Goal: Transaction & Acquisition: Purchase product/service

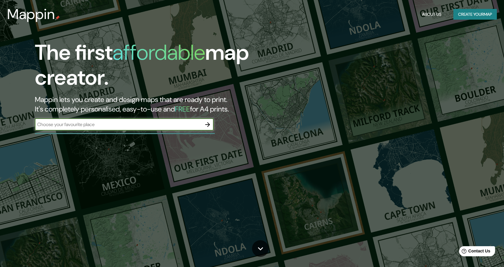
click at [154, 124] on input "text" at bounding box center [118, 124] width 167 height 7
click at [153, 127] on input "text" at bounding box center [118, 124] width 167 height 7
click at [128, 122] on input "text" at bounding box center [118, 124] width 167 height 7
type input "Cerro [US_STATE] [GEOGRAPHIC_DATA]"
click at [205, 125] on icon "button" at bounding box center [207, 124] width 5 height 5
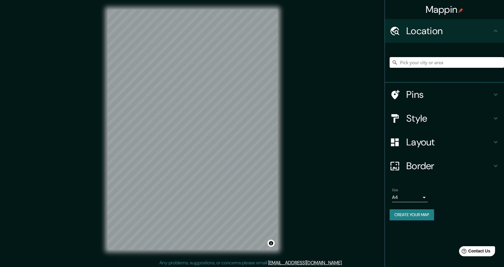
click at [415, 64] on input "Pick your city or area" at bounding box center [447, 62] width 114 height 11
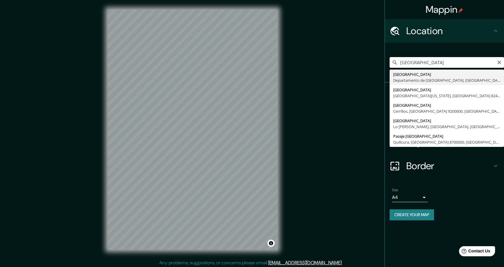
type input "[GEOGRAPHIC_DATA], [GEOGRAPHIC_DATA], [GEOGRAPHIC_DATA]"
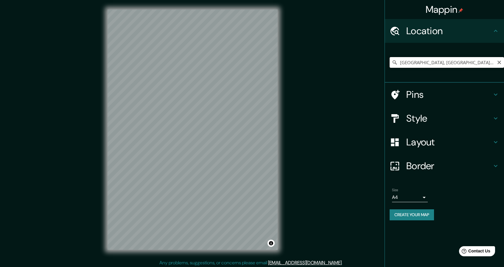
click at [423, 63] on input "[GEOGRAPHIC_DATA], [GEOGRAPHIC_DATA], [GEOGRAPHIC_DATA]" at bounding box center [447, 62] width 114 height 11
click at [497, 61] on icon "Clear" at bounding box center [499, 62] width 5 height 5
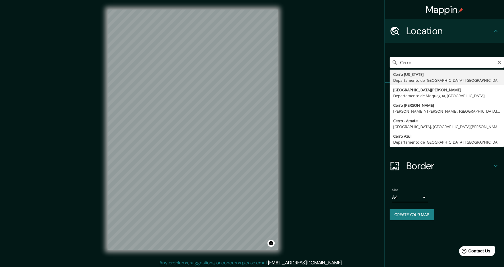
type input "[GEOGRAPHIC_DATA][US_STATE], [GEOGRAPHIC_DATA], [GEOGRAPHIC_DATA]"
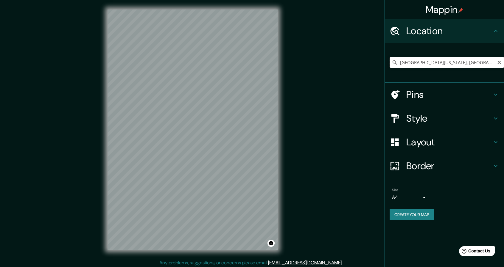
click at [491, 64] on input "[GEOGRAPHIC_DATA][US_STATE], [GEOGRAPHIC_DATA], [GEOGRAPHIC_DATA]" at bounding box center [447, 62] width 114 height 11
click at [394, 60] on icon at bounding box center [395, 62] width 4 height 4
click at [443, 113] on h4 "Style" at bounding box center [449, 119] width 86 height 12
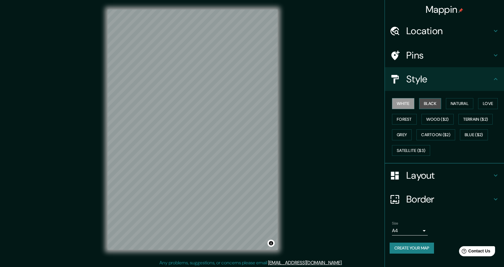
click at [432, 106] on button "Black" at bounding box center [430, 103] width 22 height 11
click at [463, 102] on button "Natural" at bounding box center [459, 103] width 27 height 11
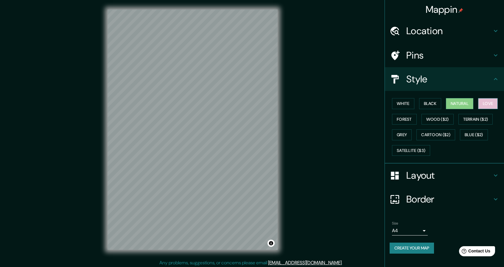
click at [484, 101] on button "Love" at bounding box center [488, 103] width 20 height 11
click at [408, 115] on button "Forest" at bounding box center [404, 119] width 25 height 11
click at [442, 113] on div "White Black Natural Love Forest Wood ($2) Terrain ($2) Grey Cartoon ($2) Blue (…" at bounding box center [447, 127] width 114 height 63
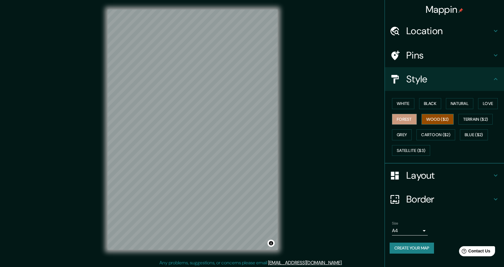
click at [443, 118] on button "Wood ($2)" at bounding box center [437, 119] width 32 height 11
click at [474, 120] on button "Terrain ($2)" at bounding box center [475, 119] width 35 height 11
click at [452, 119] on button "Wood ($2)" at bounding box center [437, 119] width 32 height 11
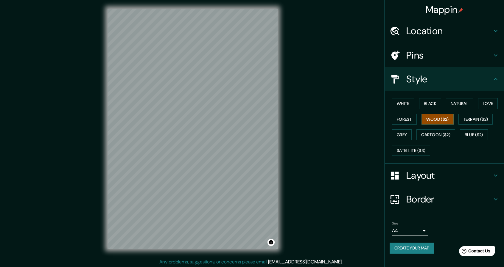
scroll to position [2, 0]
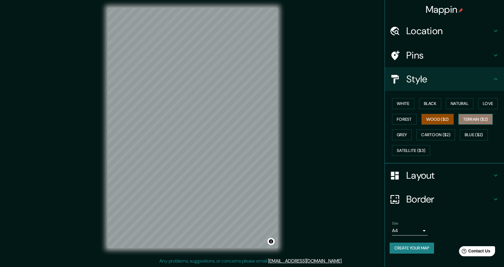
click at [474, 119] on button "Terrain ($2)" at bounding box center [475, 119] width 35 height 11
click at [409, 133] on button "Grey" at bounding box center [402, 135] width 20 height 11
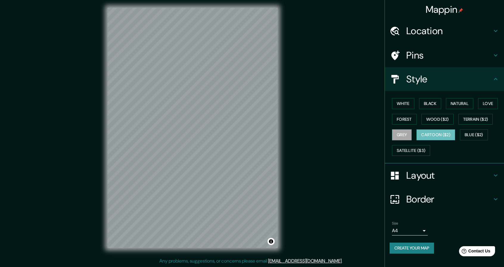
click at [436, 133] on button "Cartoon ($2)" at bounding box center [435, 135] width 39 height 11
click at [474, 131] on button "Blue ($2)" at bounding box center [474, 135] width 28 height 11
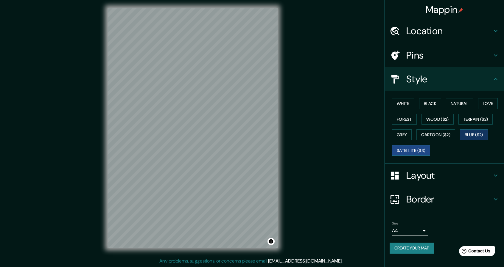
click at [416, 150] on button "Satellite ($3)" at bounding box center [411, 150] width 38 height 11
click at [403, 134] on button "Grey" at bounding box center [402, 135] width 20 height 11
click at [411, 52] on h4 "Pins" at bounding box center [449, 55] width 86 height 12
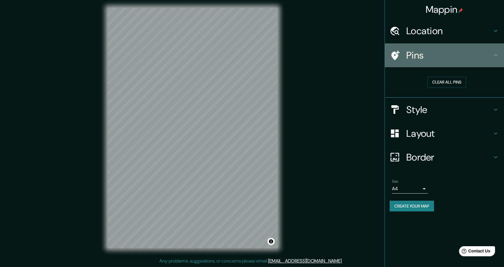
click at [411, 52] on h4 "Pins" at bounding box center [449, 55] width 86 height 12
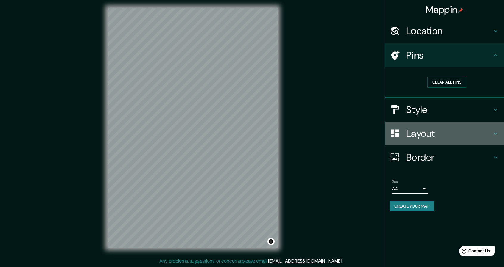
click at [423, 125] on div "Layout" at bounding box center [444, 134] width 119 height 24
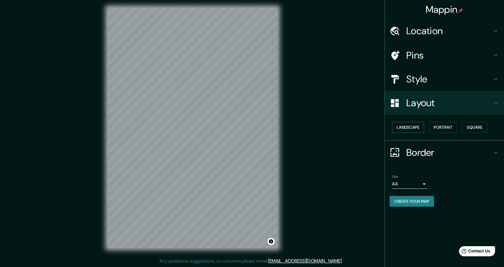
click at [412, 128] on button "Landscape" at bounding box center [408, 127] width 32 height 11
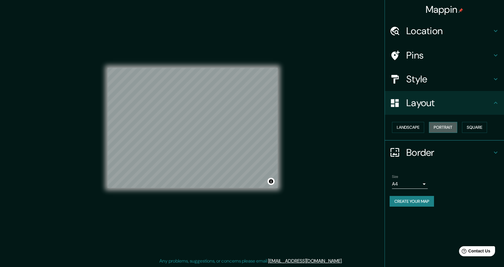
click at [442, 130] on button "Portrait" at bounding box center [443, 127] width 28 height 11
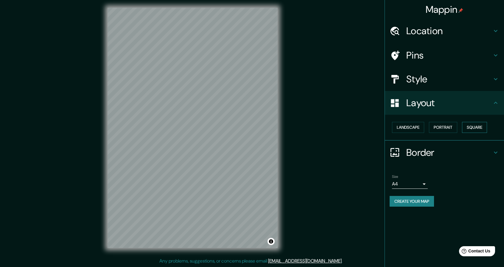
click at [485, 127] on button "Square" at bounding box center [474, 127] width 25 height 11
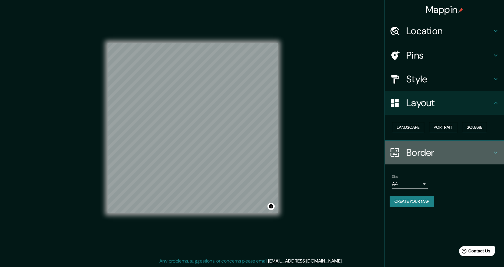
click at [443, 148] on h4 "Border" at bounding box center [449, 153] width 86 height 12
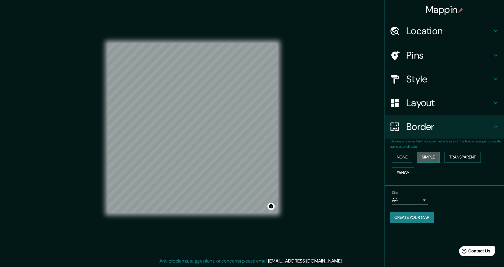
click at [423, 153] on button "Simple" at bounding box center [428, 157] width 23 height 11
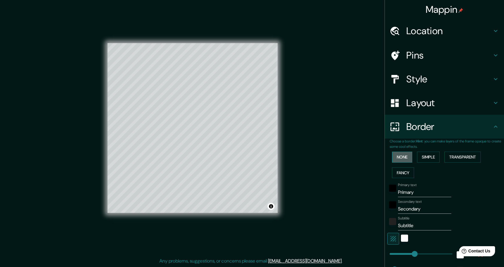
click at [408, 158] on button "None" at bounding box center [402, 157] width 20 height 11
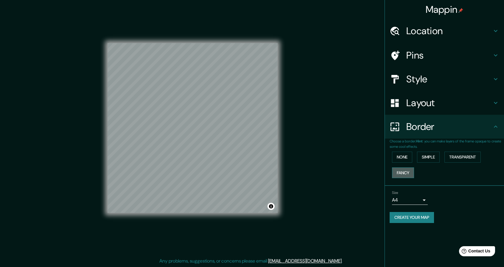
click at [404, 170] on button "Fancy" at bounding box center [403, 173] width 22 height 11
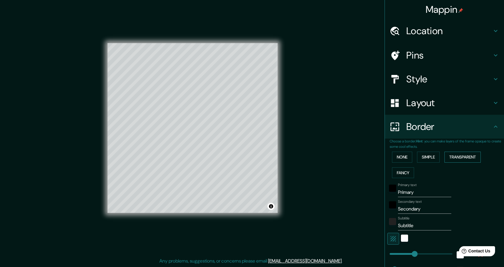
click at [463, 155] on button "Transparent" at bounding box center [462, 157] width 36 height 11
click at [454, 169] on div "None Simple Transparent Fancy" at bounding box center [447, 164] width 114 height 31
click at [424, 100] on h4 "Layout" at bounding box center [449, 103] width 86 height 12
type input "274"
type input "46"
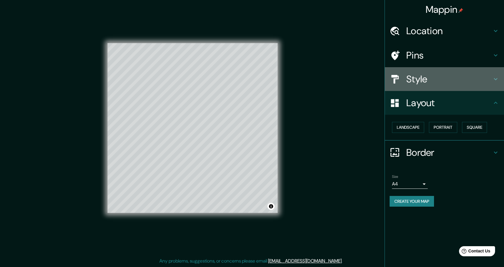
drag, startPoint x: 426, startPoint y: 72, endPoint x: 429, endPoint y: 56, distance: 17.1
click at [426, 71] on div "Style" at bounding box center [444, 79] width 119 height 24
type input "274"
type input "46"
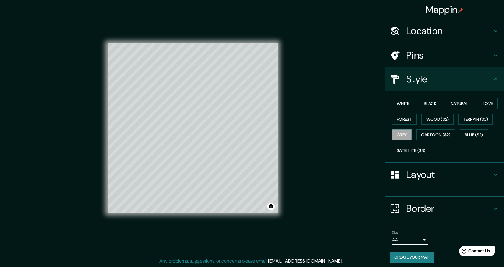
click at [433, 46] on div "Pins" at bounding box center [444, 55] width 119 height 24
type input "274"
type input "46"
